Goal: Obtain resource: Obtain resource

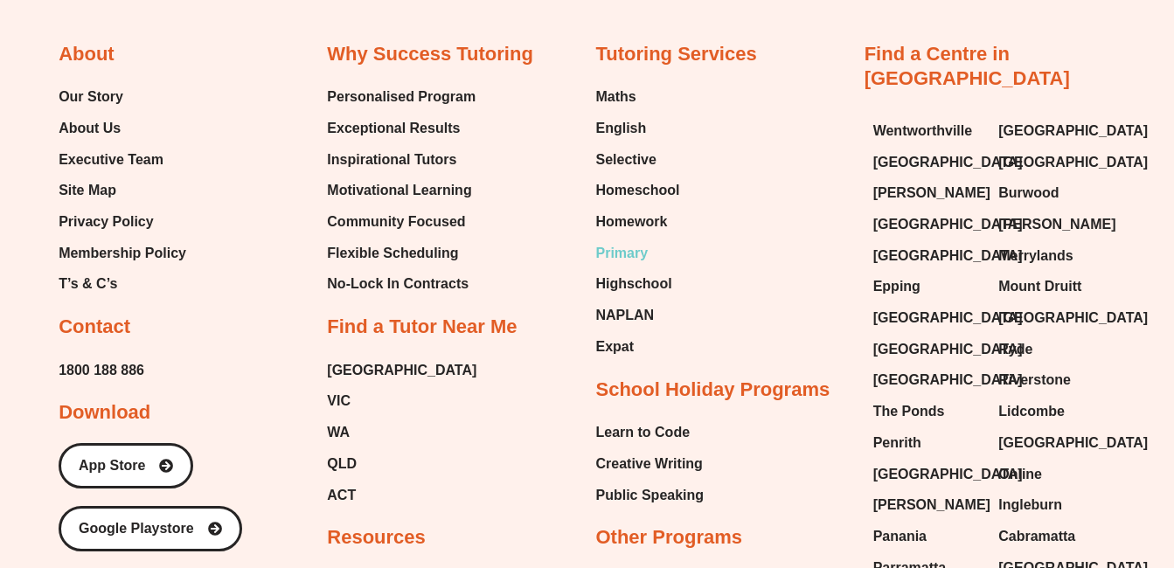
type input "*"
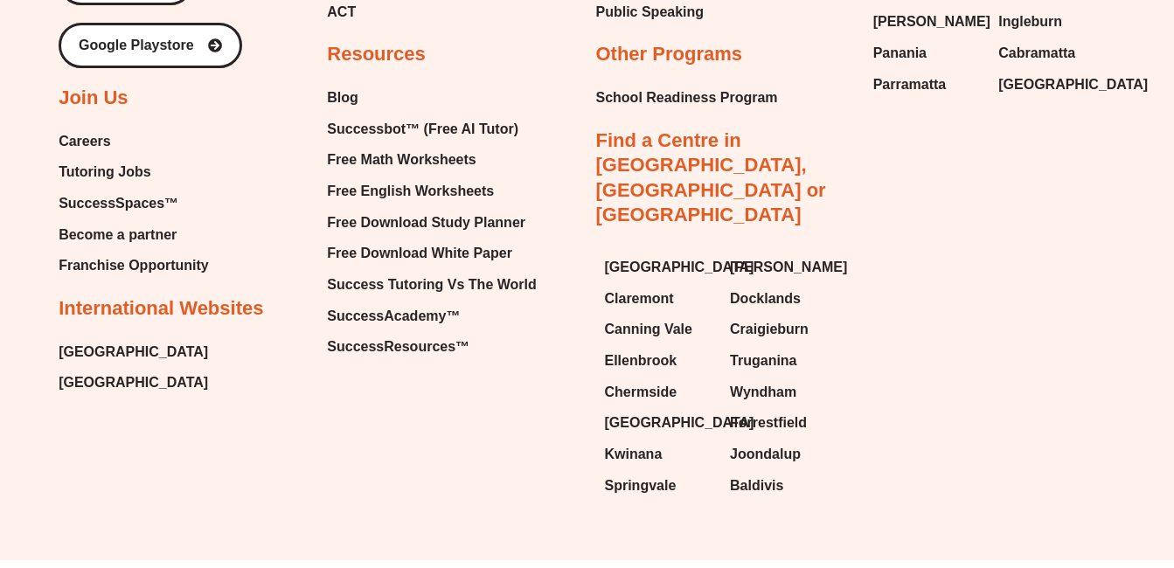
scroll to position [6889, 0]
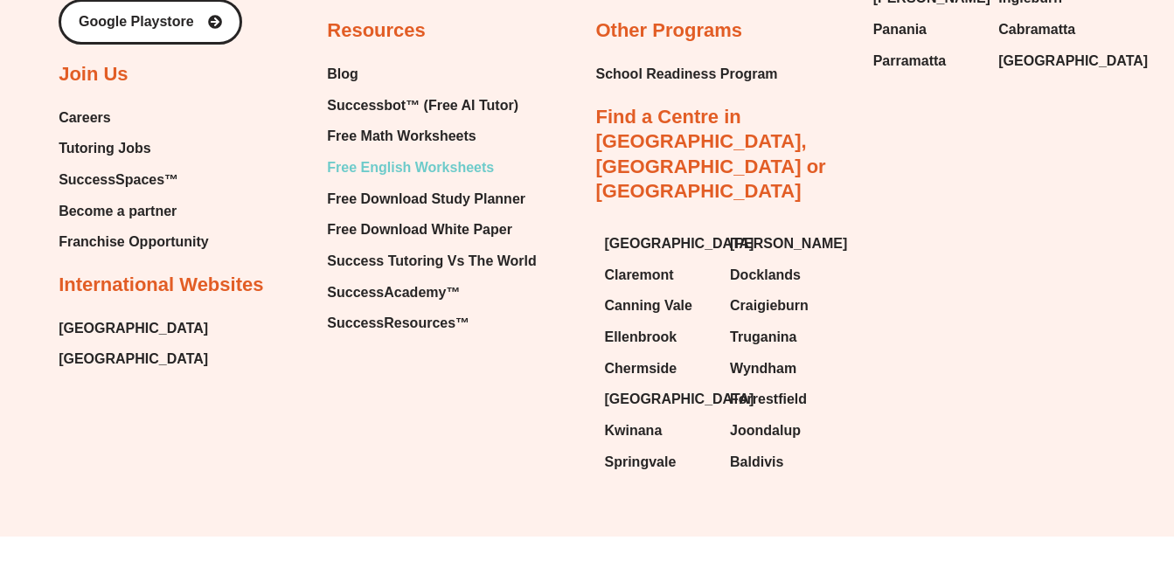
click at [385, 169] on span "Free English Worksheets" at bounding box center [410, 168] width 167 height 26
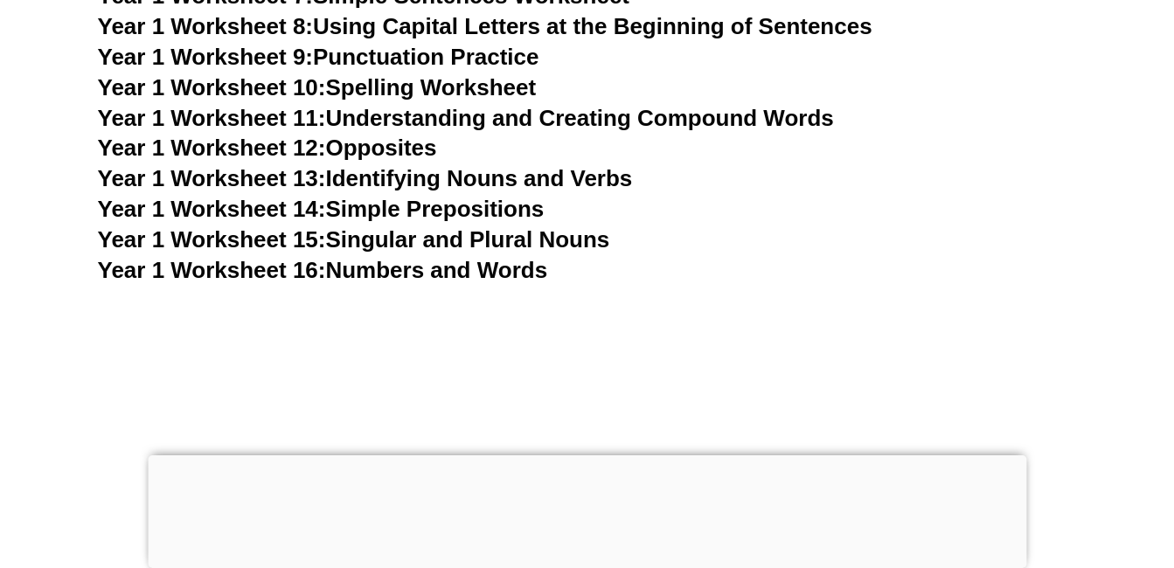
scroll to position [3759, 0]
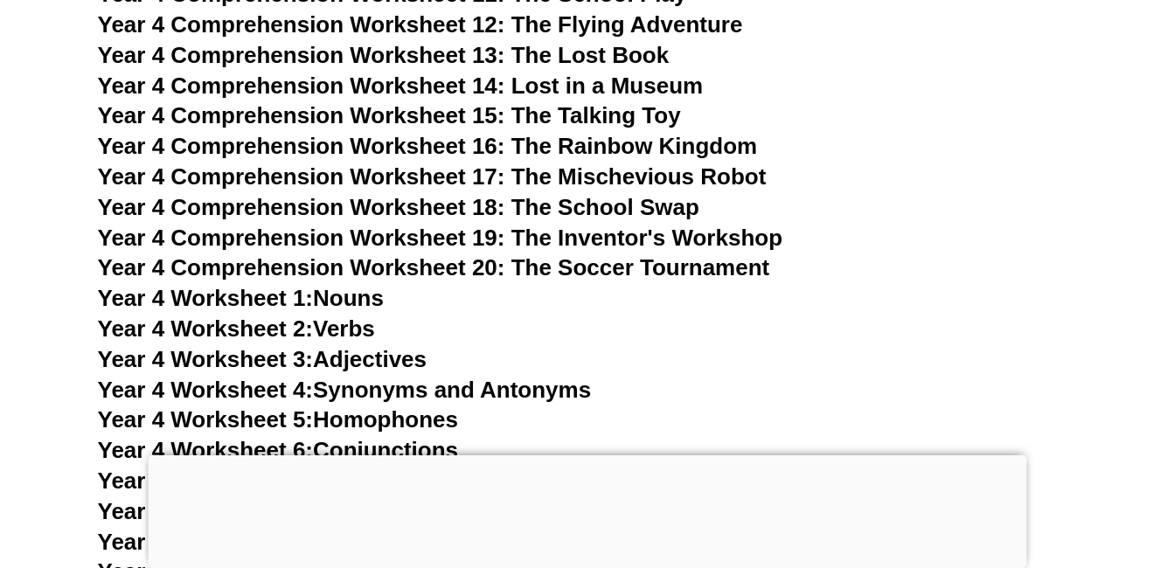
scroll to position [4021, 0]
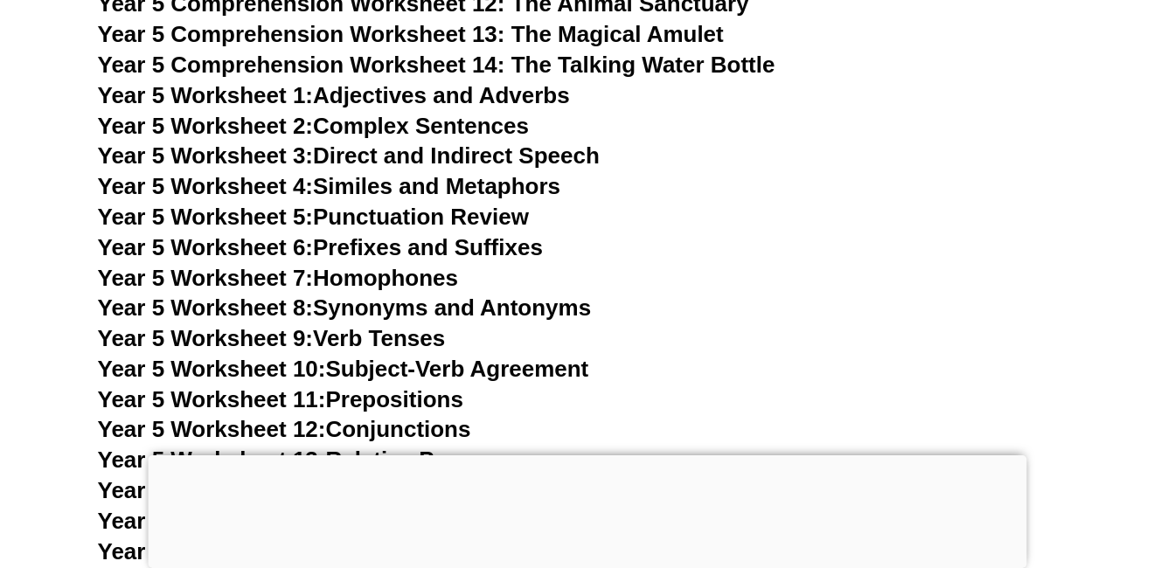
scroll to position [8841, 0]
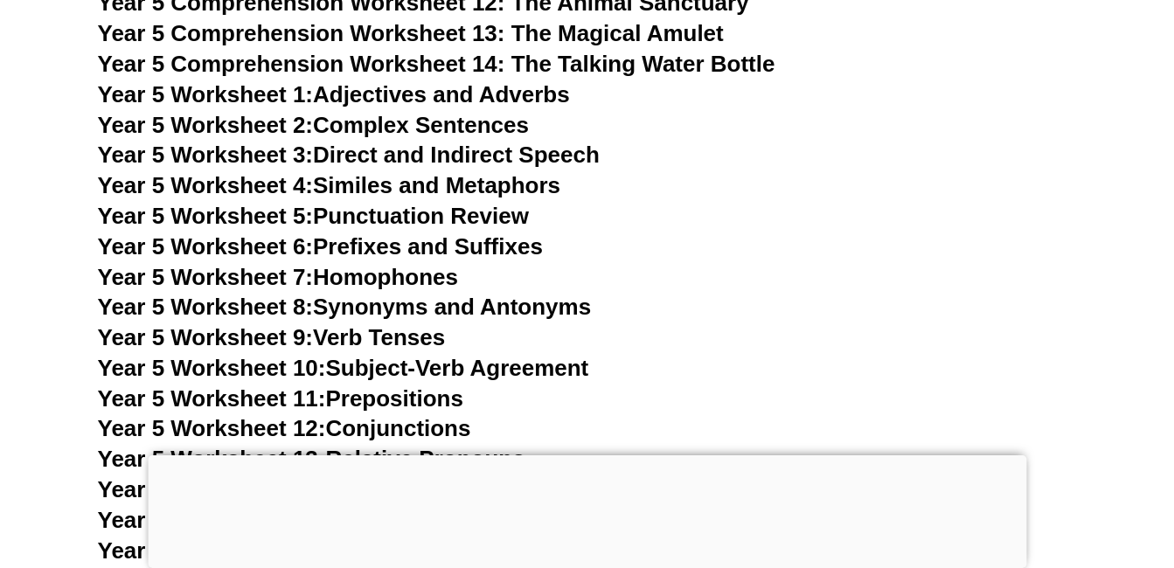
click at [427, 219] on link "Year 5 Worksheet 5: Punctuation Review" at bounding box center [313, 216] width 431 height 26
click at [426, 123] on link "Year 5 Worksheet 2: Complex Sentences" at bounding box center [313, 125] width 431 height 26
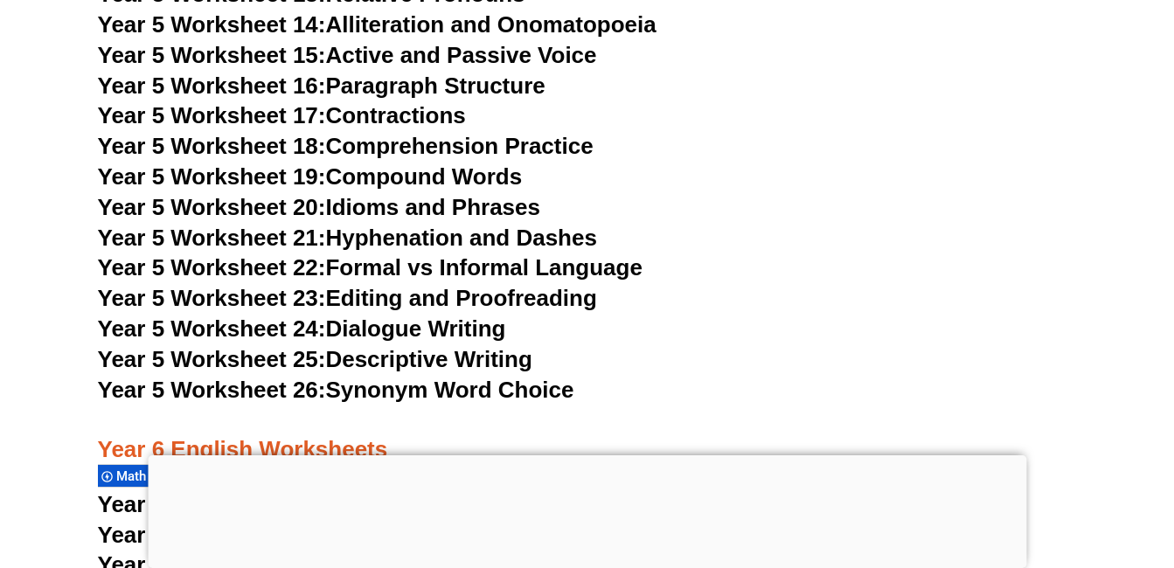
scroll to position [9627, 0]
